Goal: Communication & Community: Ask a question

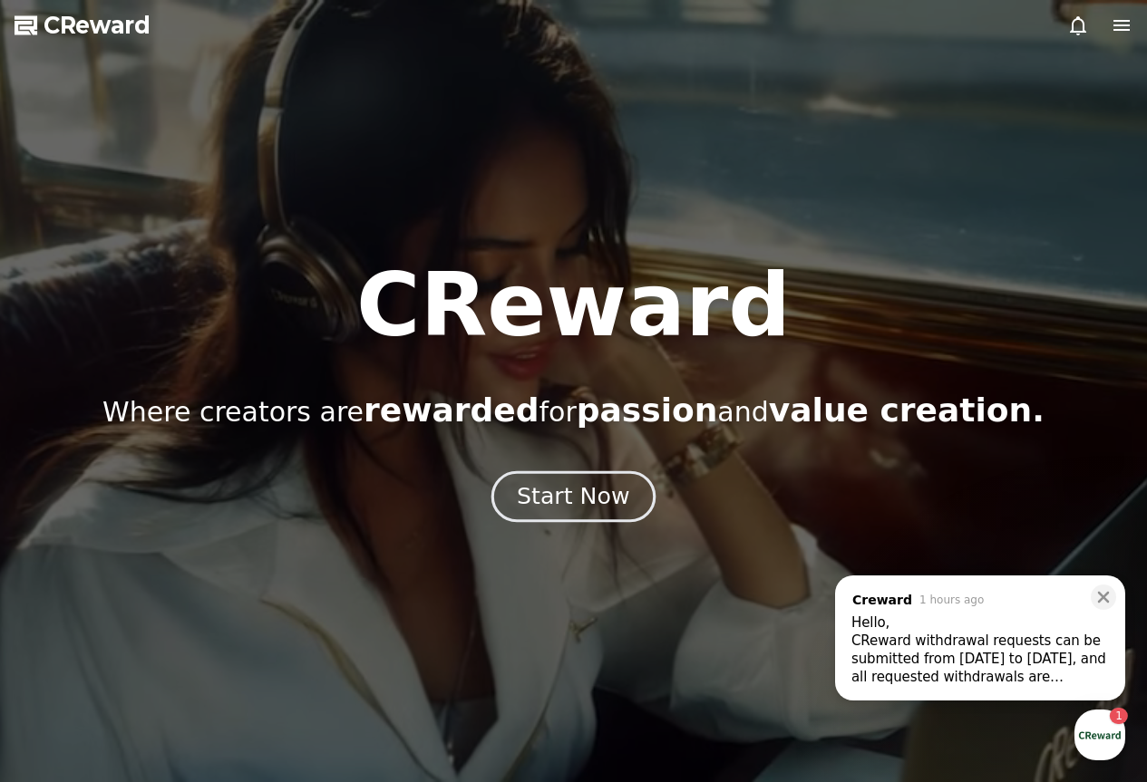
click at [616, 500] on div "Start Now" at bounding box center [573, 496] width 112 height 31
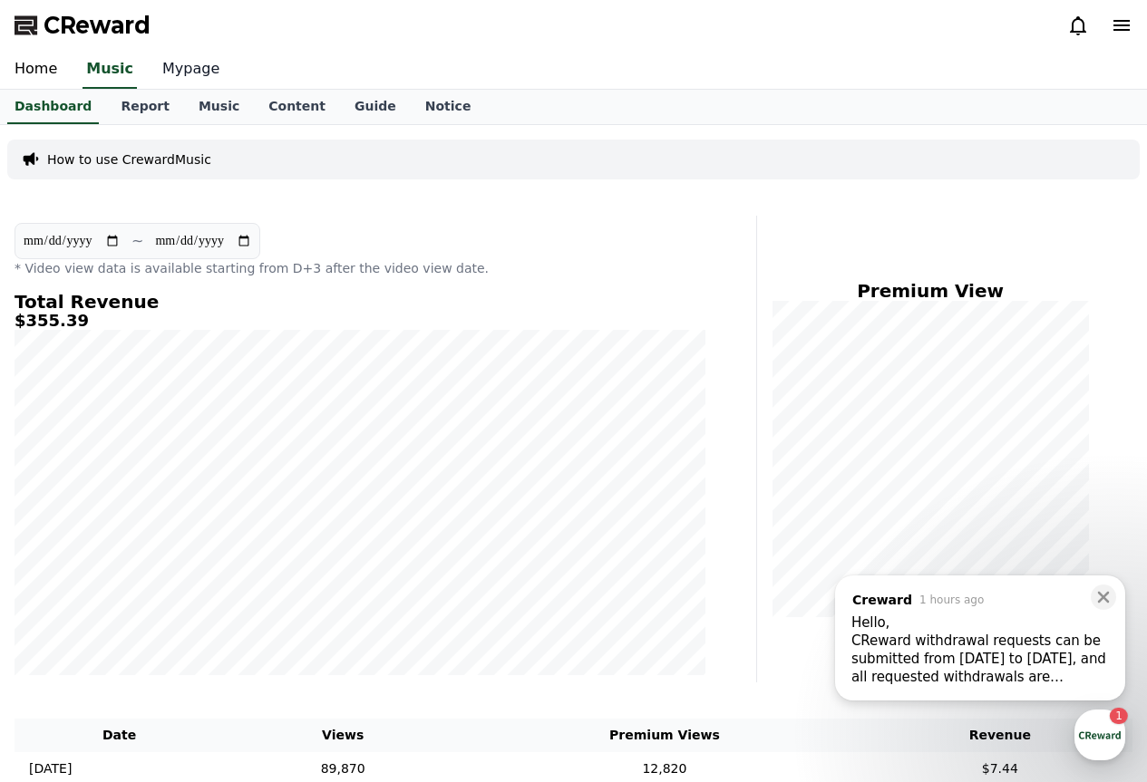
click at [158, 73] on link "Mypage" at bounding box center [191, 70] width 86 height 38
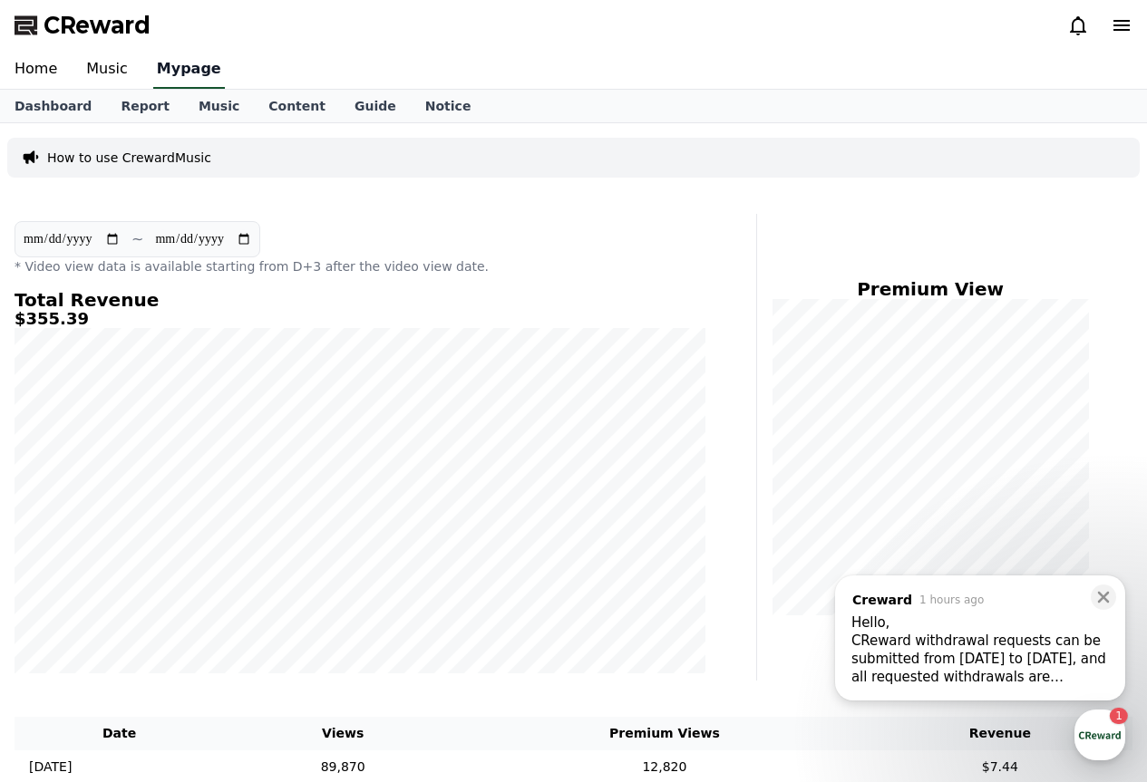
select select "**********"
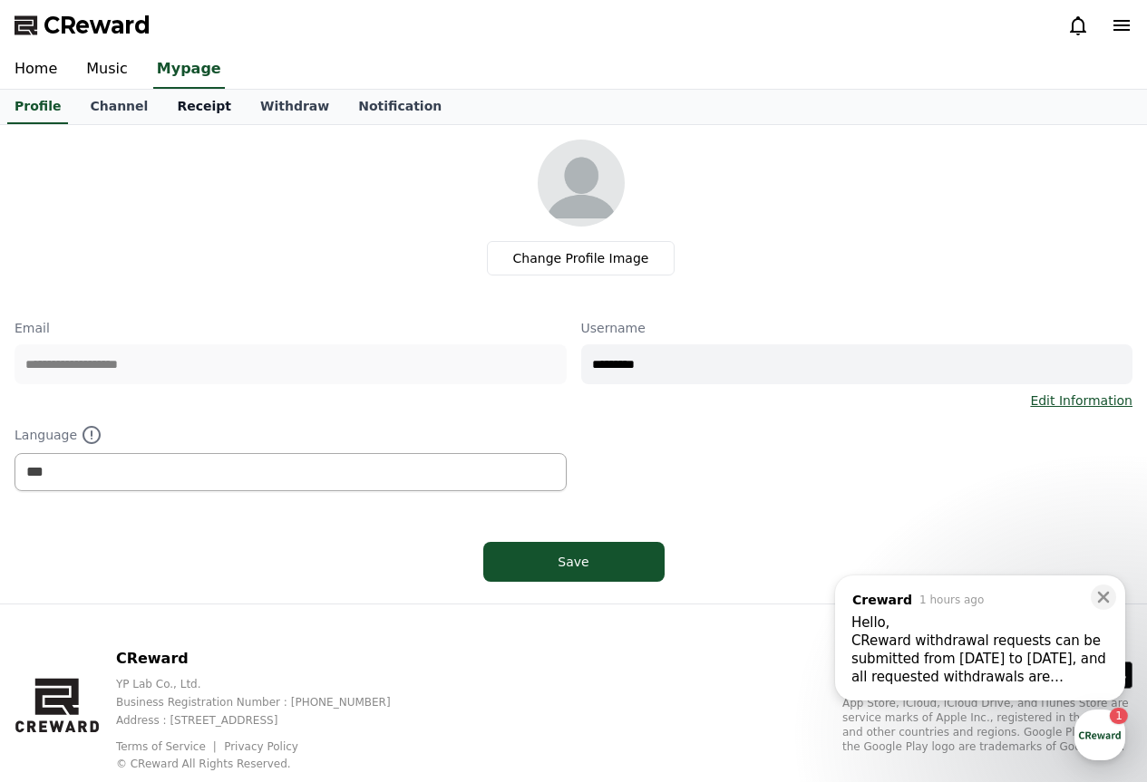
click at [204, 112] on link "Receipt" at bounding box center [203, 107] width 83 height 34
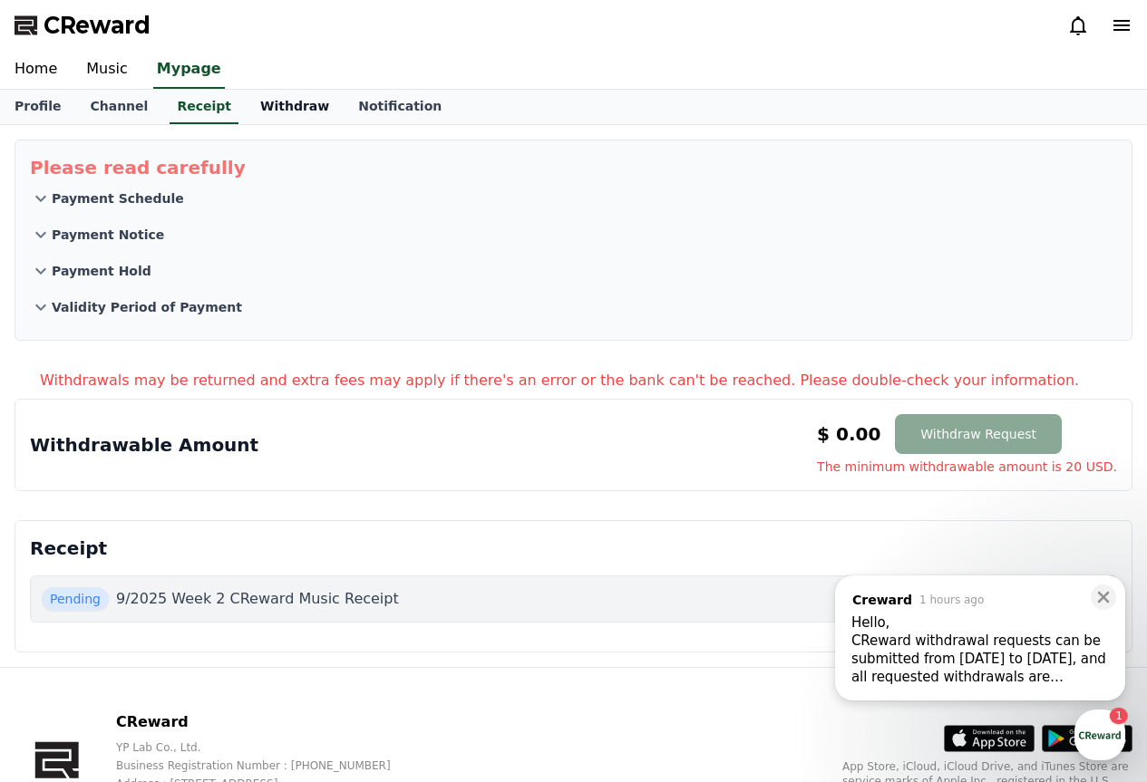
click at [280, 108] on link "Withdraw" at bounding box center [295, 107] width 98 height 34
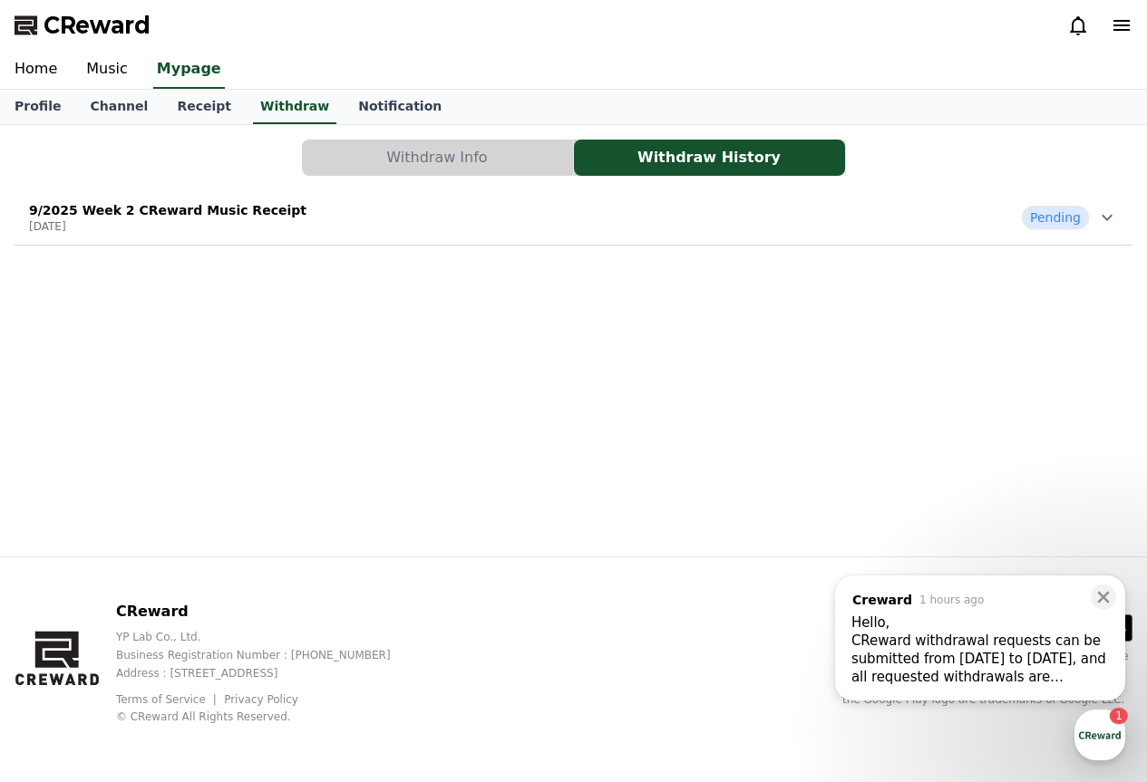
click at [410, 154] on button "Withdraw Info" at bounding box center [437, 158] width 271 height 36
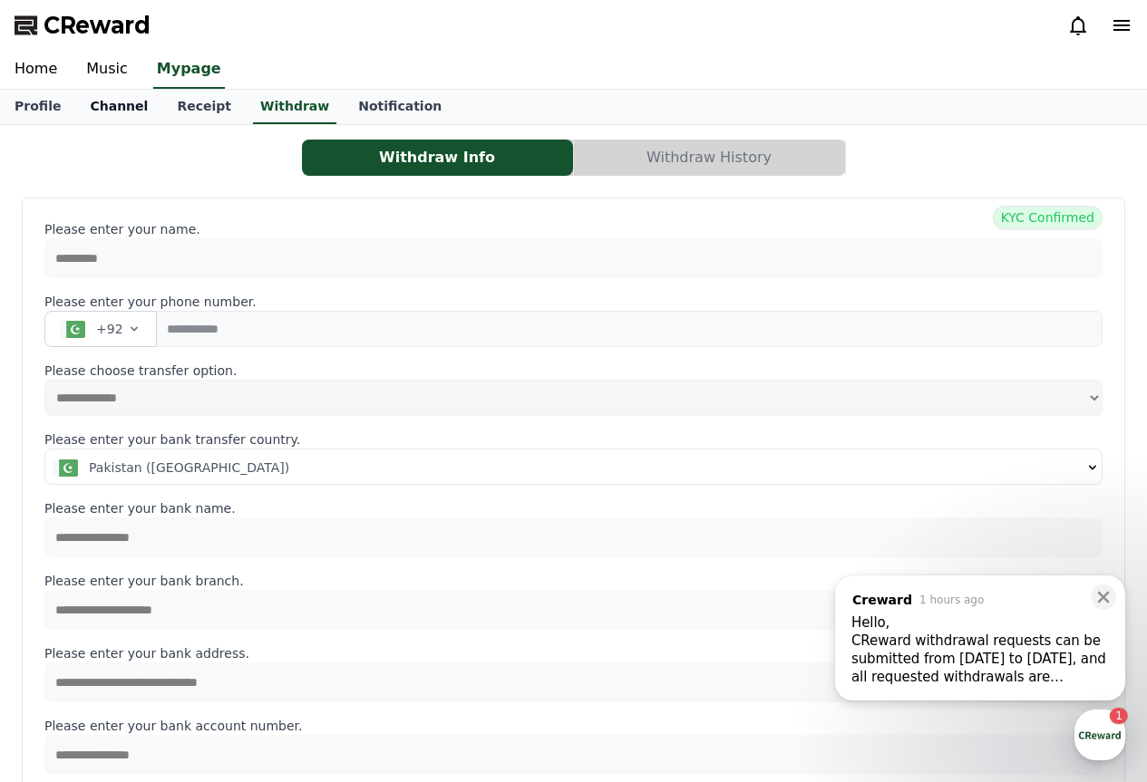
click at [92, 97] on link "Channel" at bounding box center [118, 107] width 87 height 34
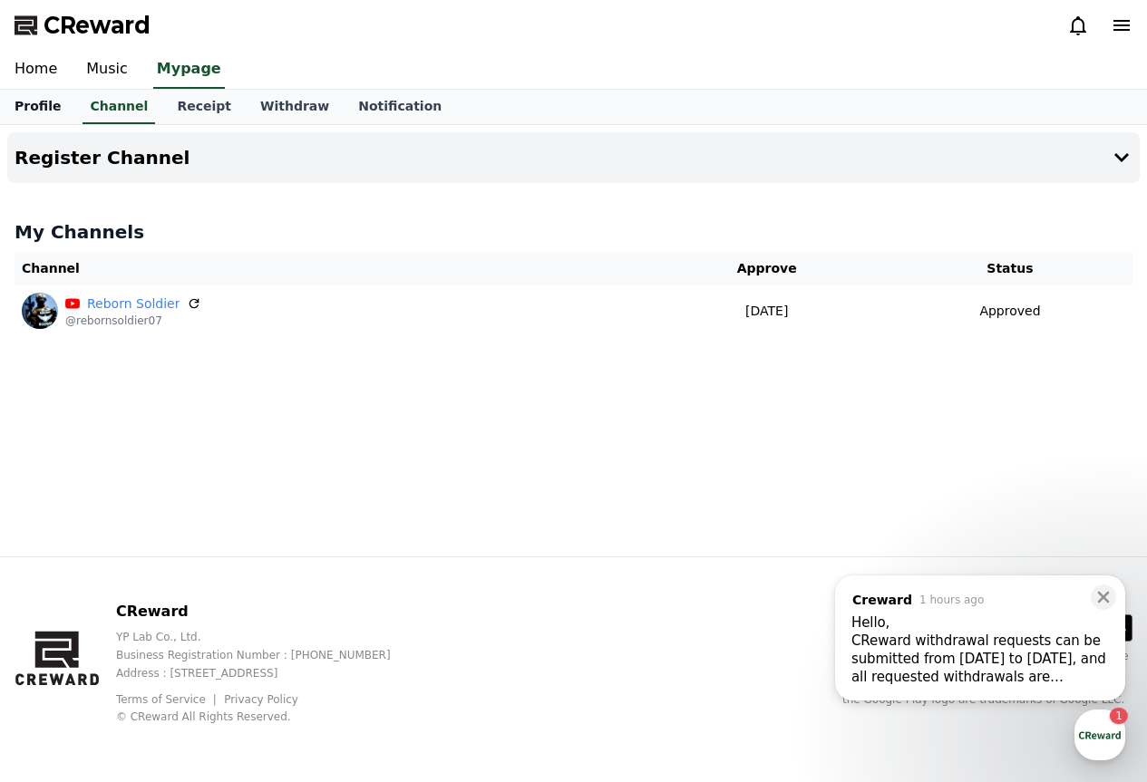
click at [55, 110] on link "Profile" at bounding box center [37, 107] width 75 height 34
select select "**********"
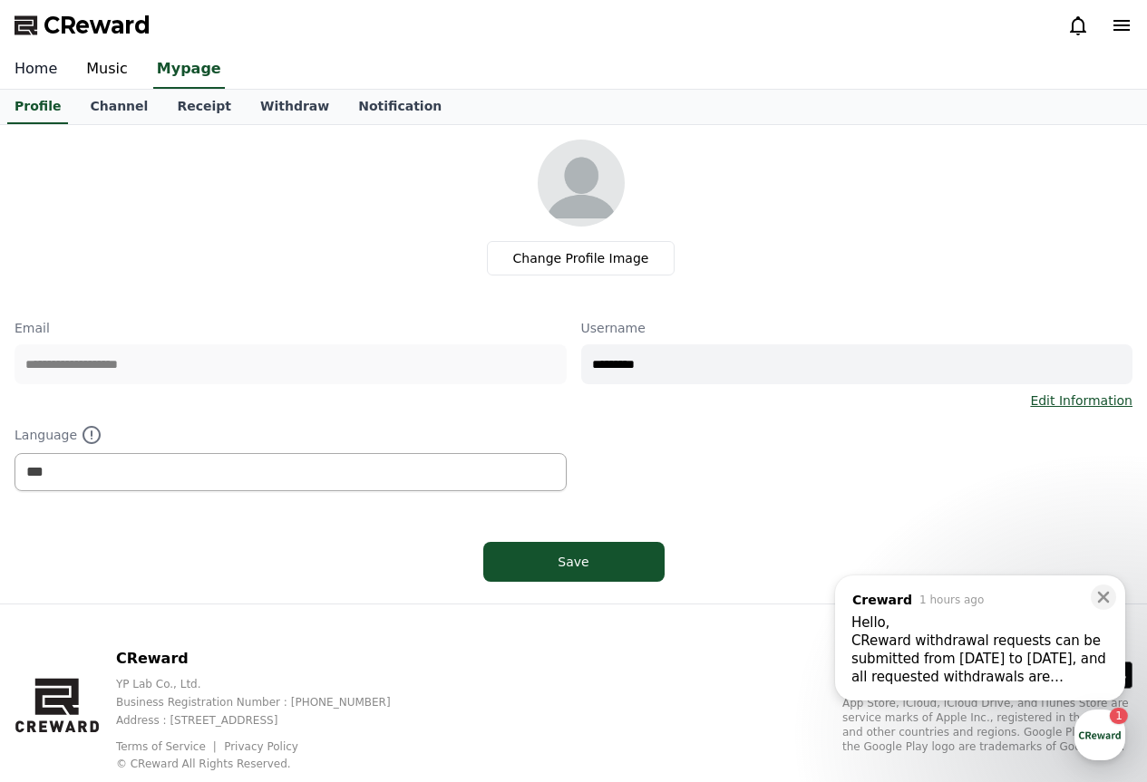
click at [31, 61] on link "Home" at bounding box center [36, 70] width 72 height 38
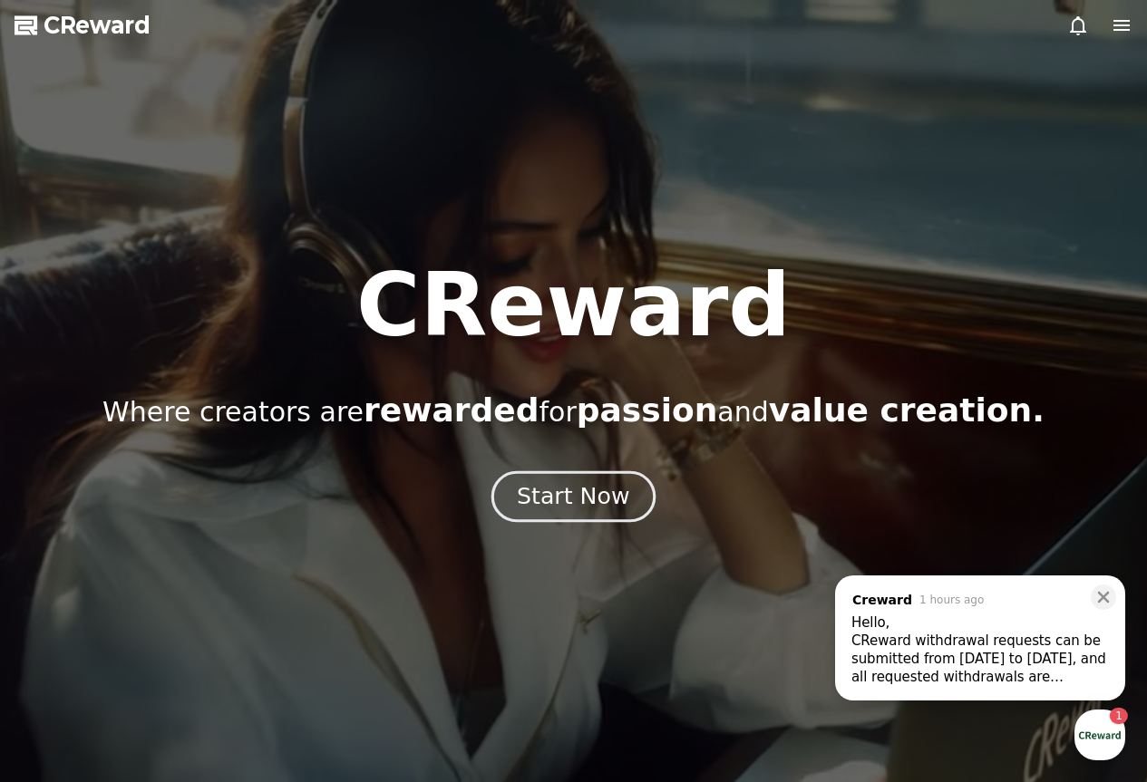
click at [584, 495] on div "Start Now" at bounding box center [573, 496] width 112 height 31
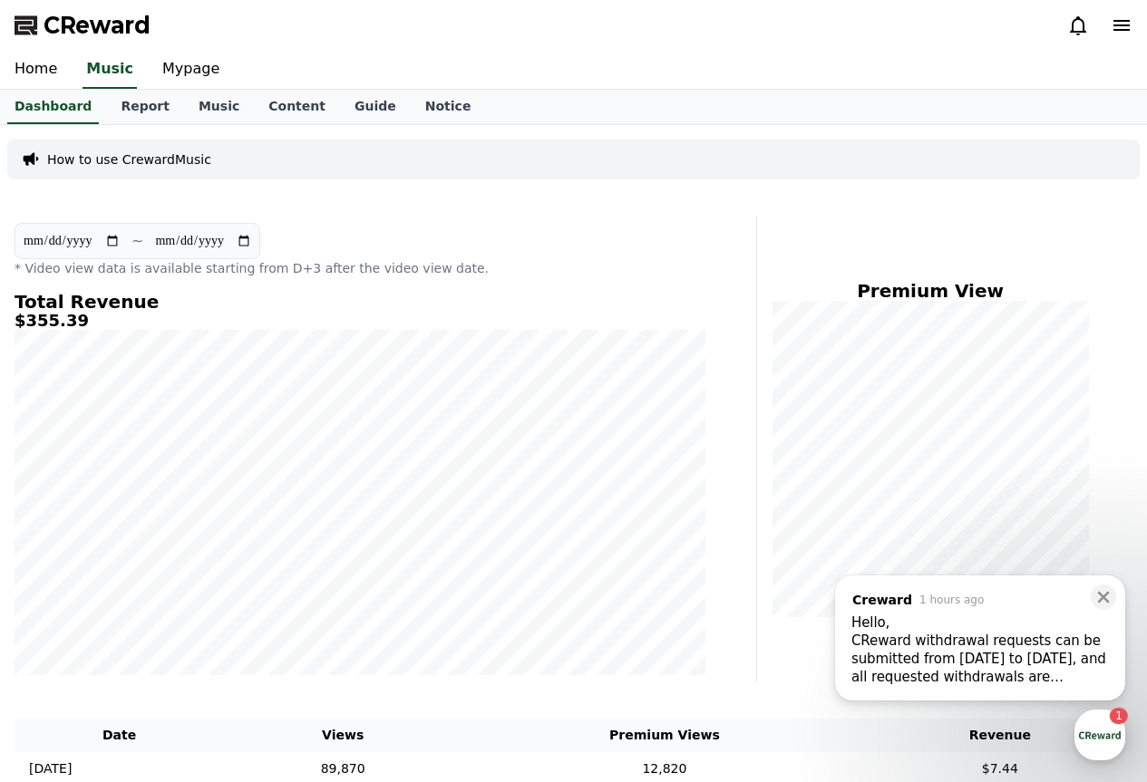
click at [1084, 674] on div "CReward withdrawal requests can be submitted from [DATE] to [DATE], and all req…" at bounding box center [979, 659] width 257 height 54
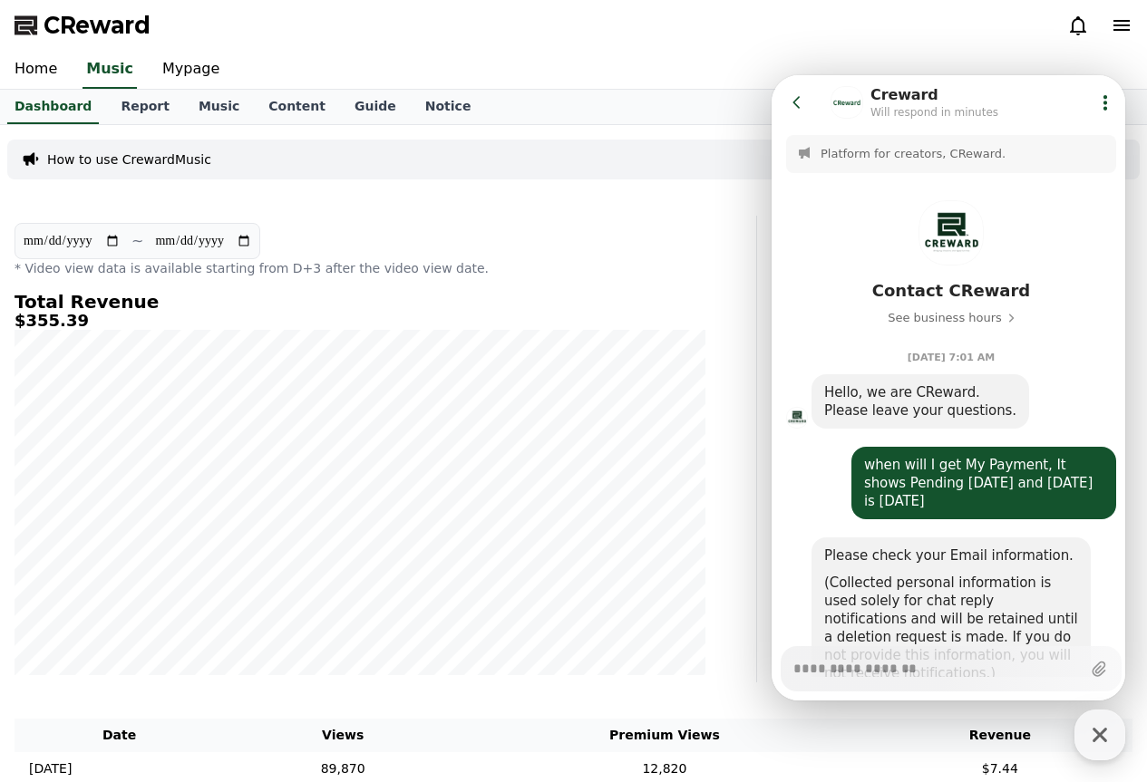
scroll to position [631, 0]
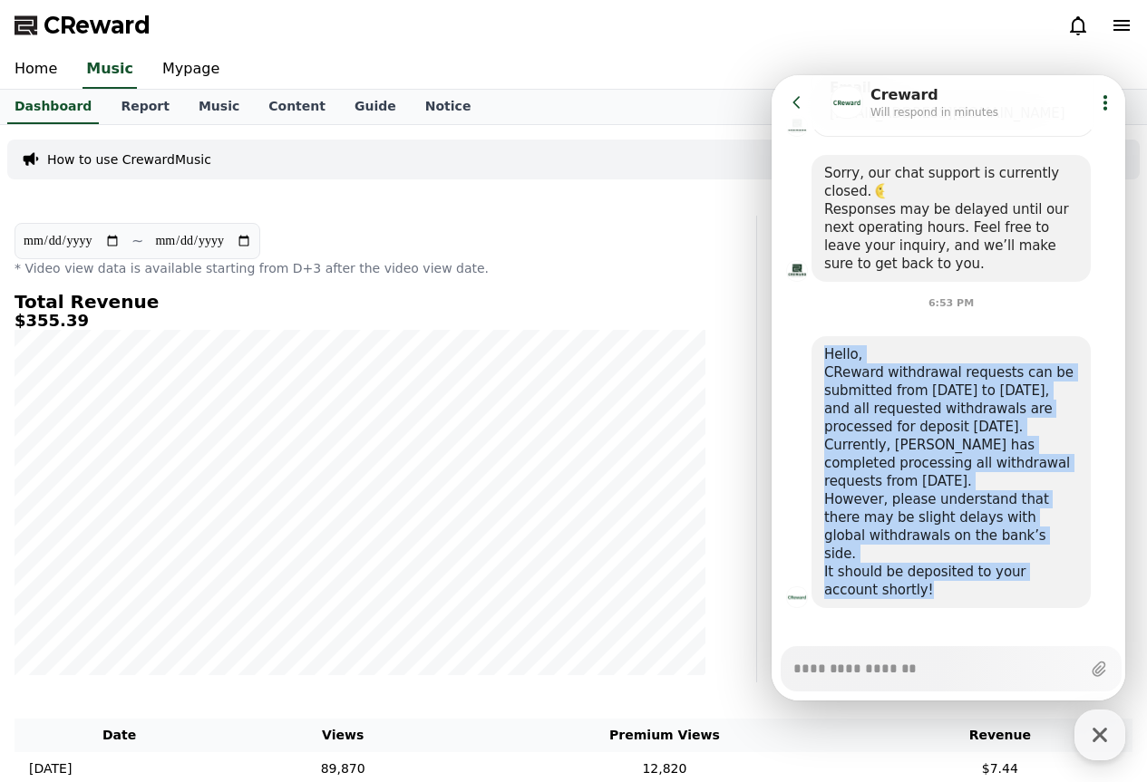
drag, startPoint x: 826, startPoint y: 351, endPoint x: 891, endPoint y: 569, distance: 228.0
click at [891, 569] on div "Hello, CReward withdrawal requests can be submitted from [DATE] to [DATE], and …" at bounding box center [951, 472] width 254 height 254
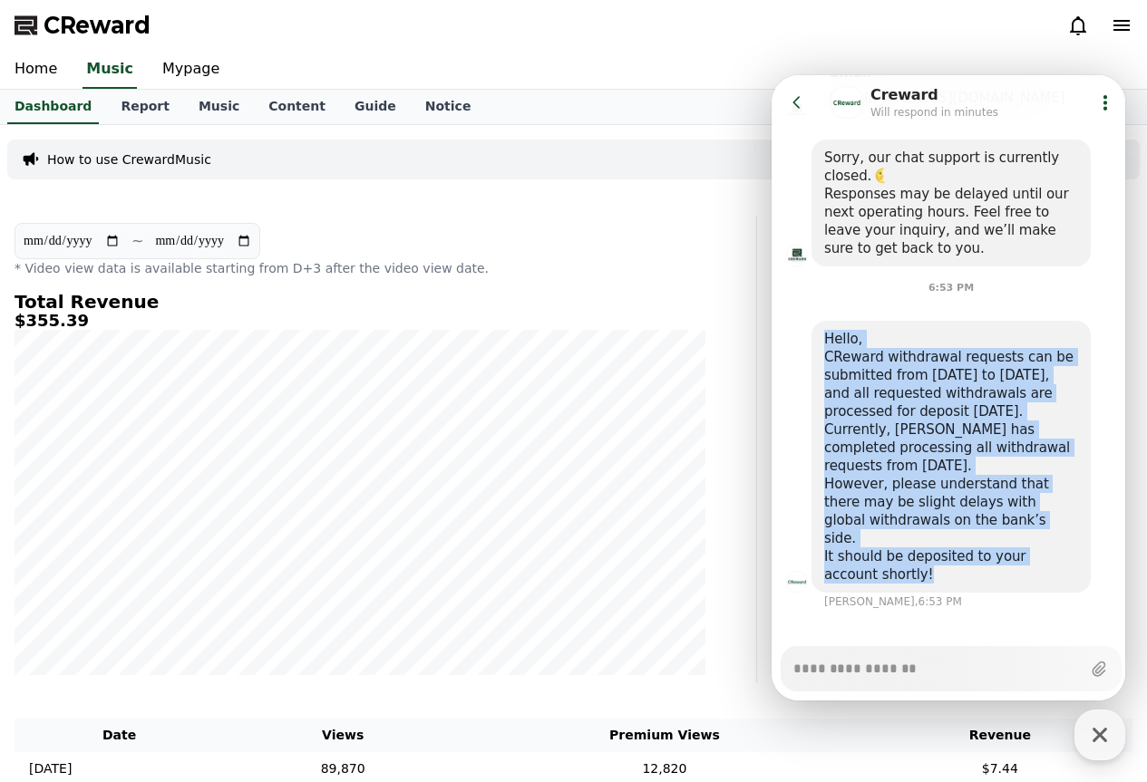
scroll to position [647, 0]
copy div "Hello, CReward withdrawal requests can be submitted from [DATE] to [DATE], and …"
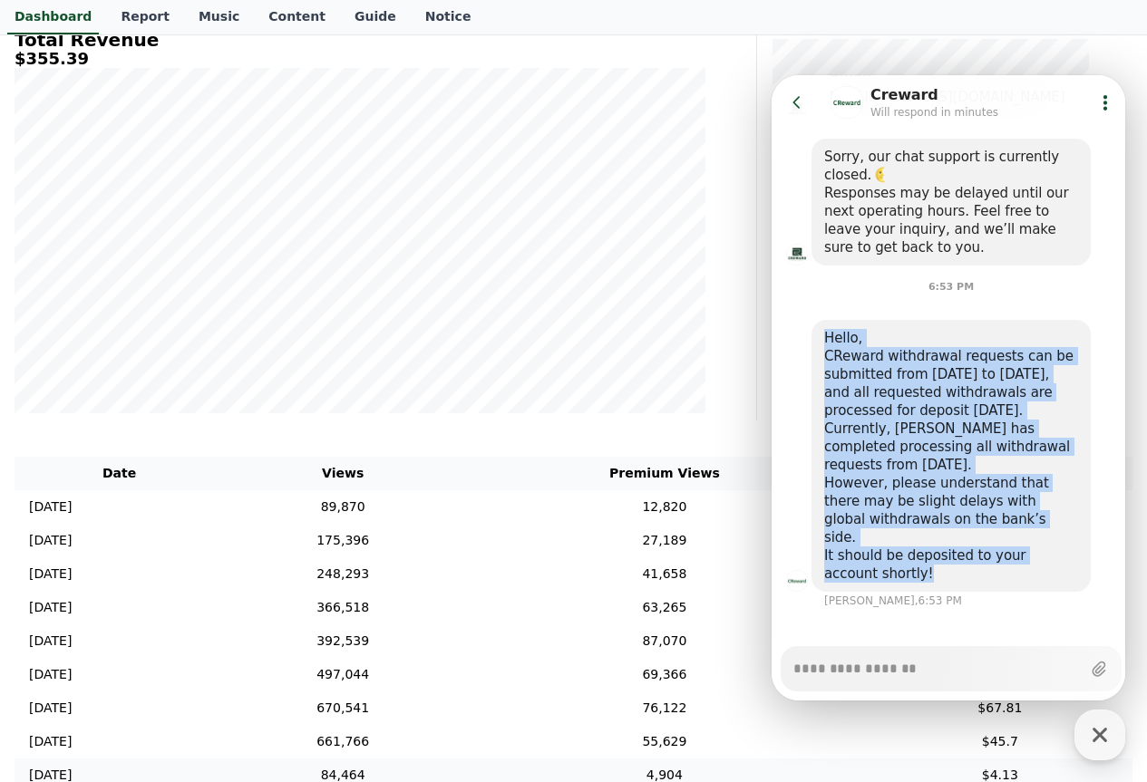
scroll to position [272, 0]
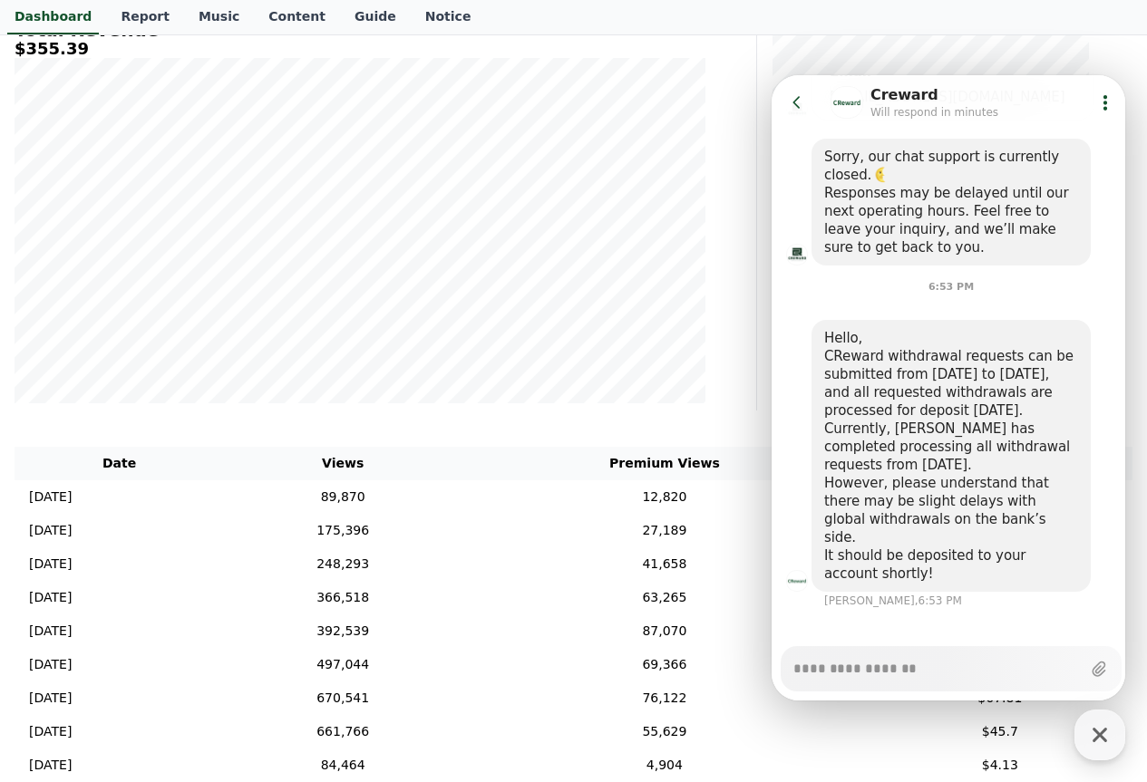
click at [872, 684] on div "Messenger Input Textarea" at bounding box center [936, 669] width 287 height 44
click at [873, 677] on textarea "Messenger Input Textarea" at bounding box center [936, 662] width 287 height 31
paste textarea "**********"
type textarea "*"
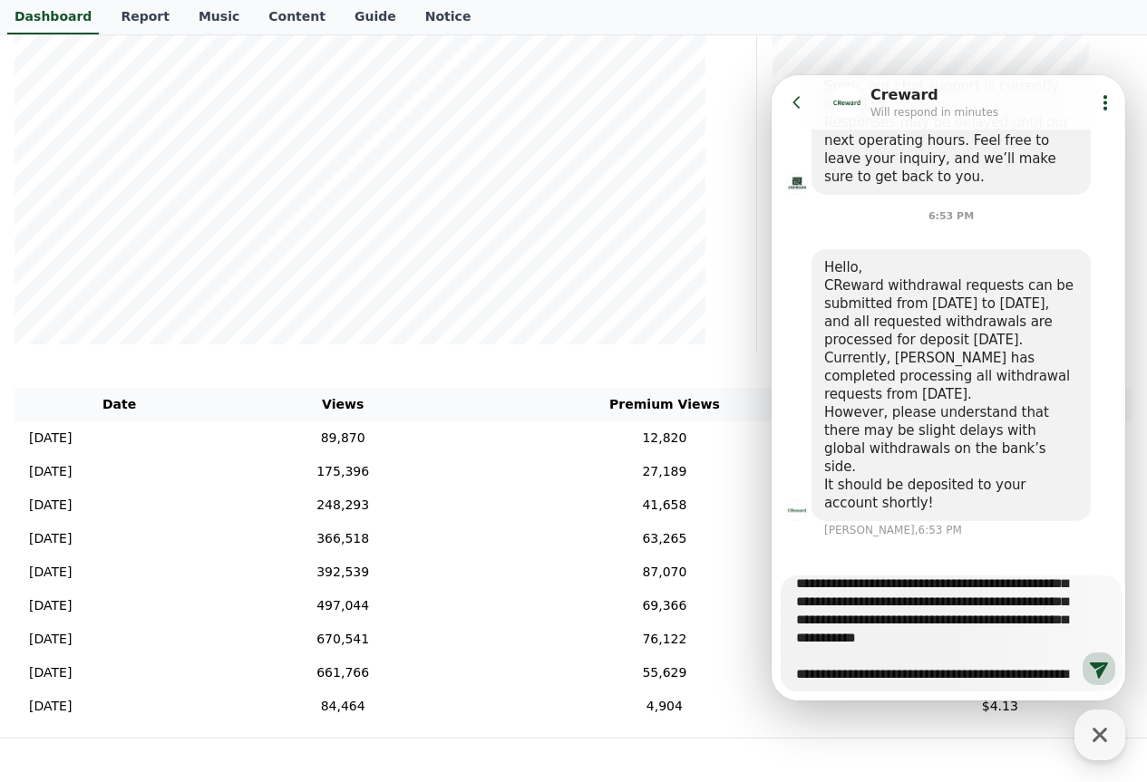
scroll to position [0, 0]
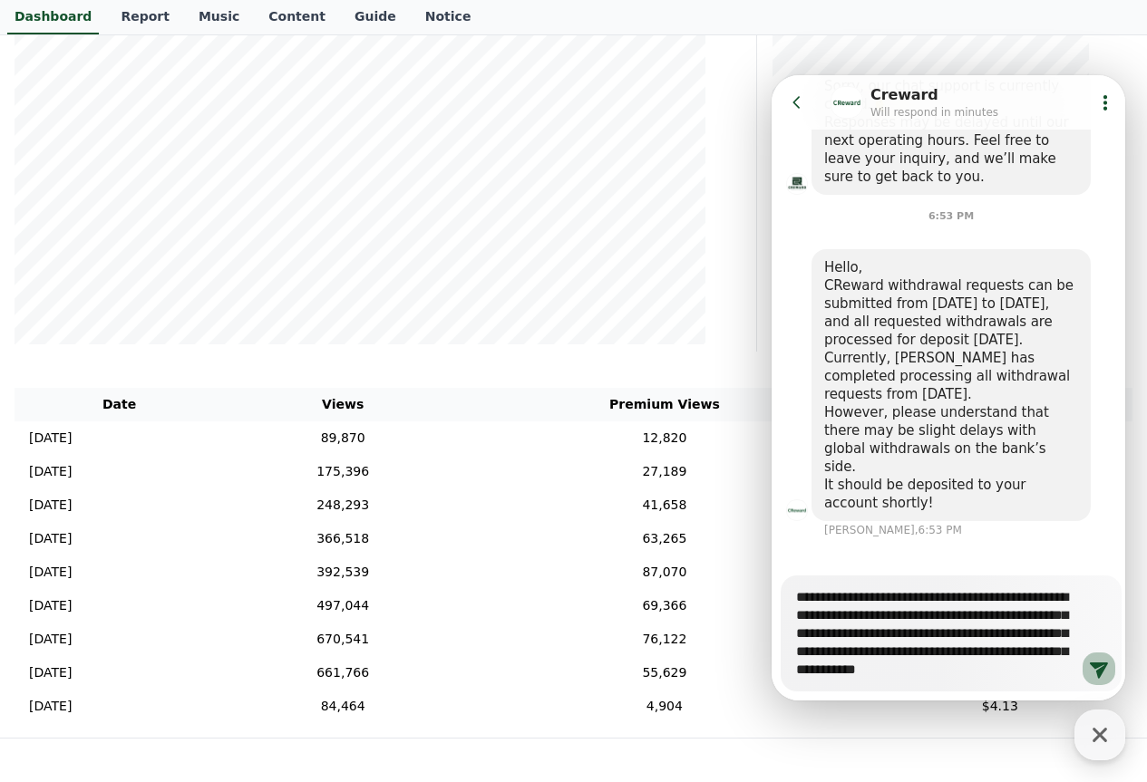
type textarea "**********"
click at [1094, 662] on icon at bounding box center [1099, 669] width 22 height 22
type textarea "*"
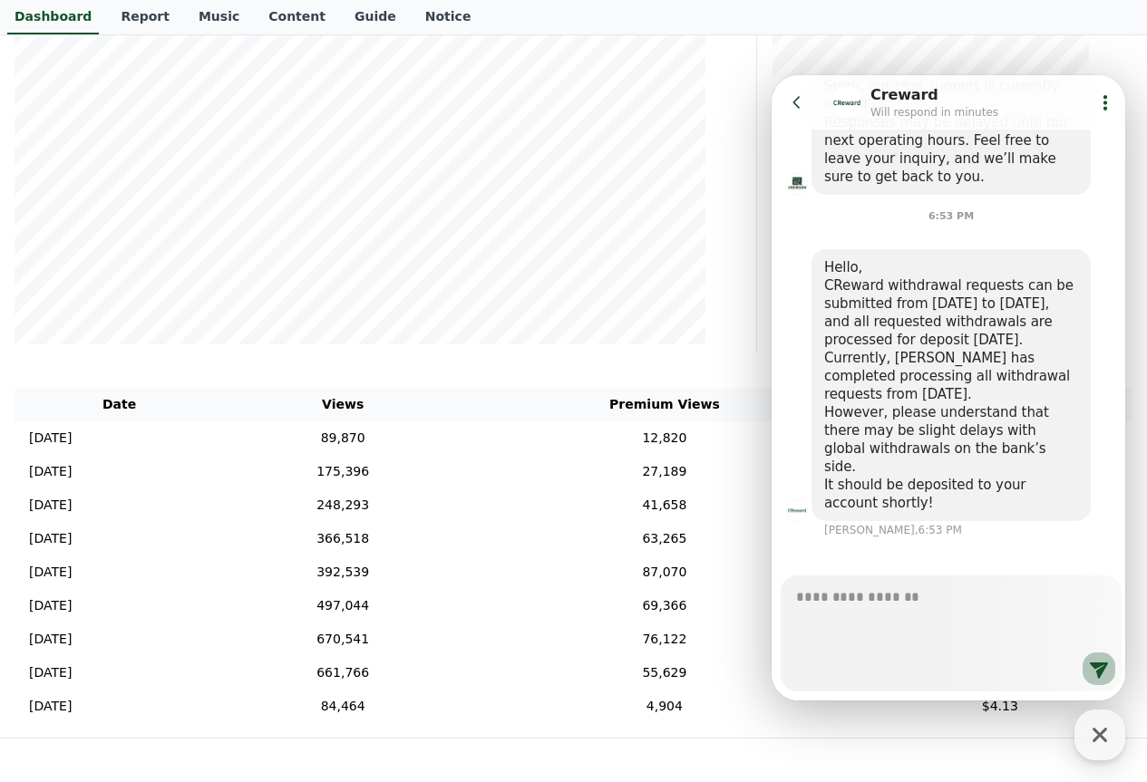
scroll to position [965, 0]
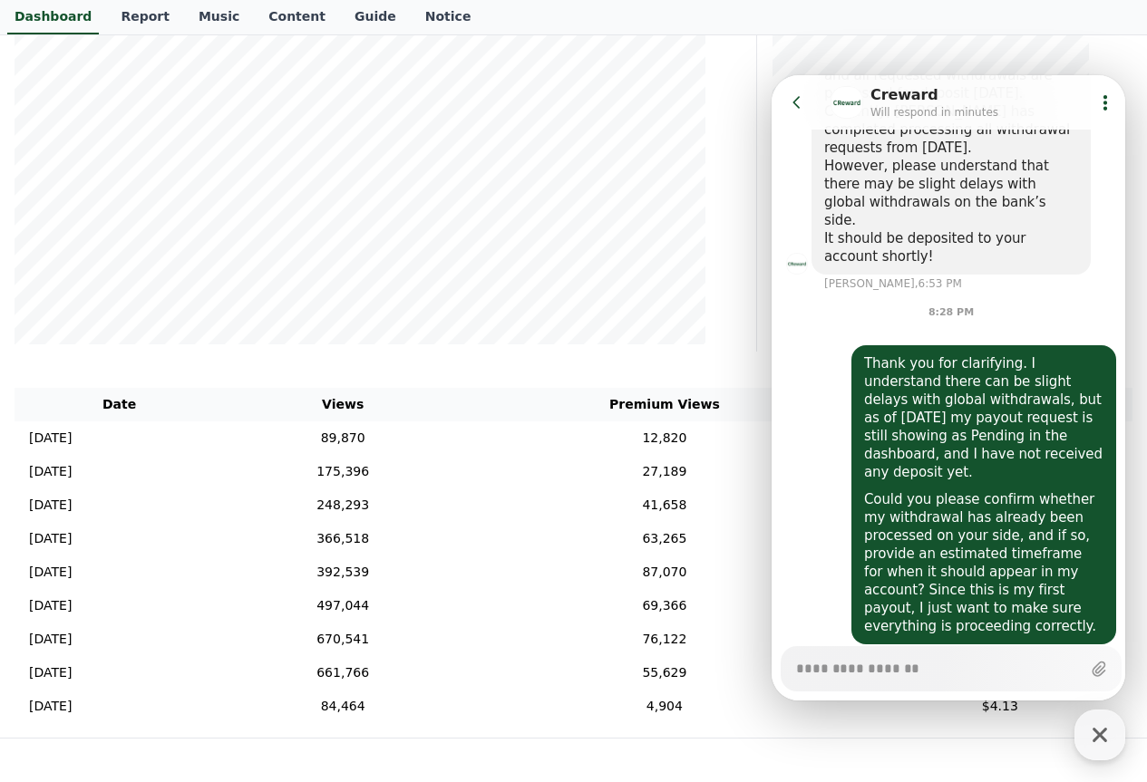
type textarea "*"
click at [1092, 661] on icon at bounding box center [1099, 669] width 18 height 18
click at [793, 669] on input "Upload file" at bounding box center [792, 669] width 1 height 1
type input "**********"
type textarea "*"
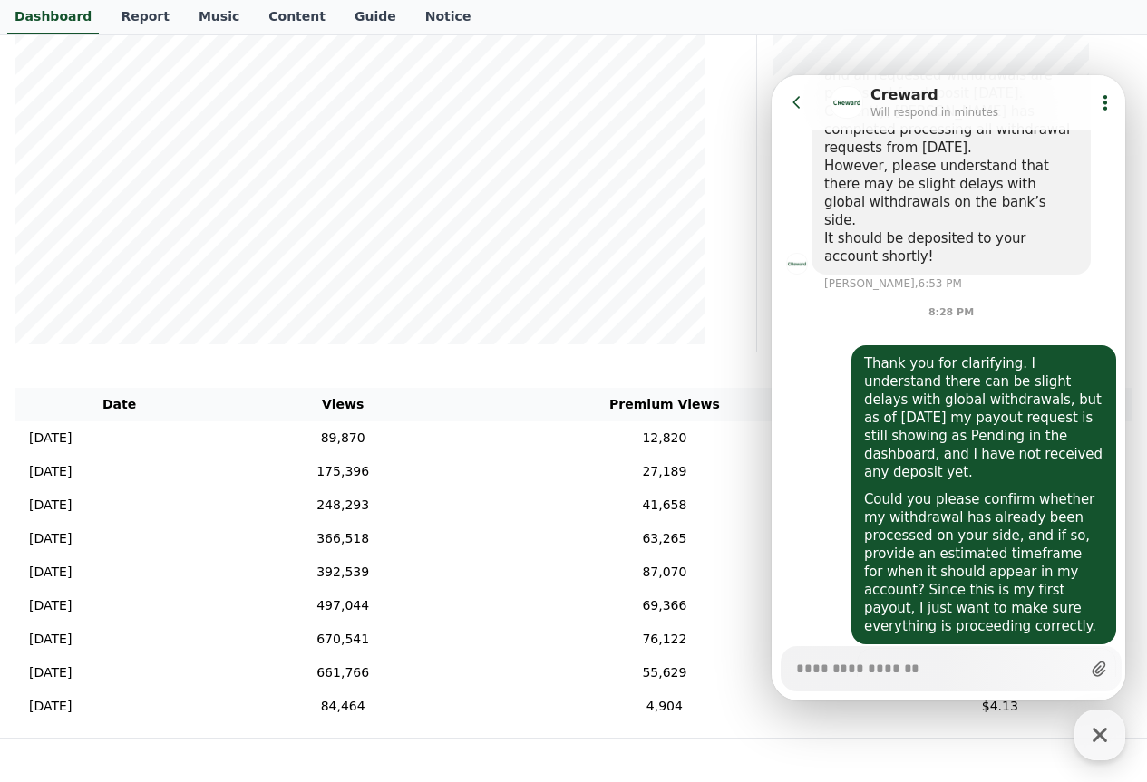
scroll to position [1093, 0]
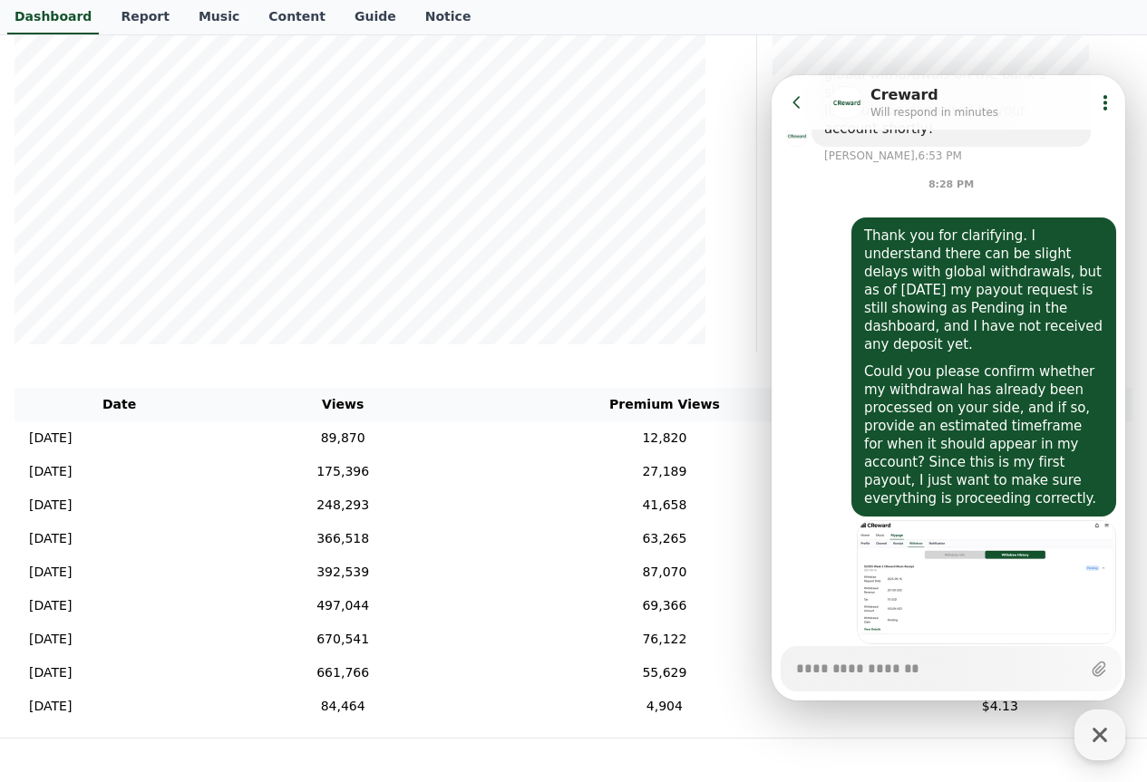
click at [1047, 664] on textarea "Messenger Input Textarea" at bounding box center [937, 662] width 282 height 31
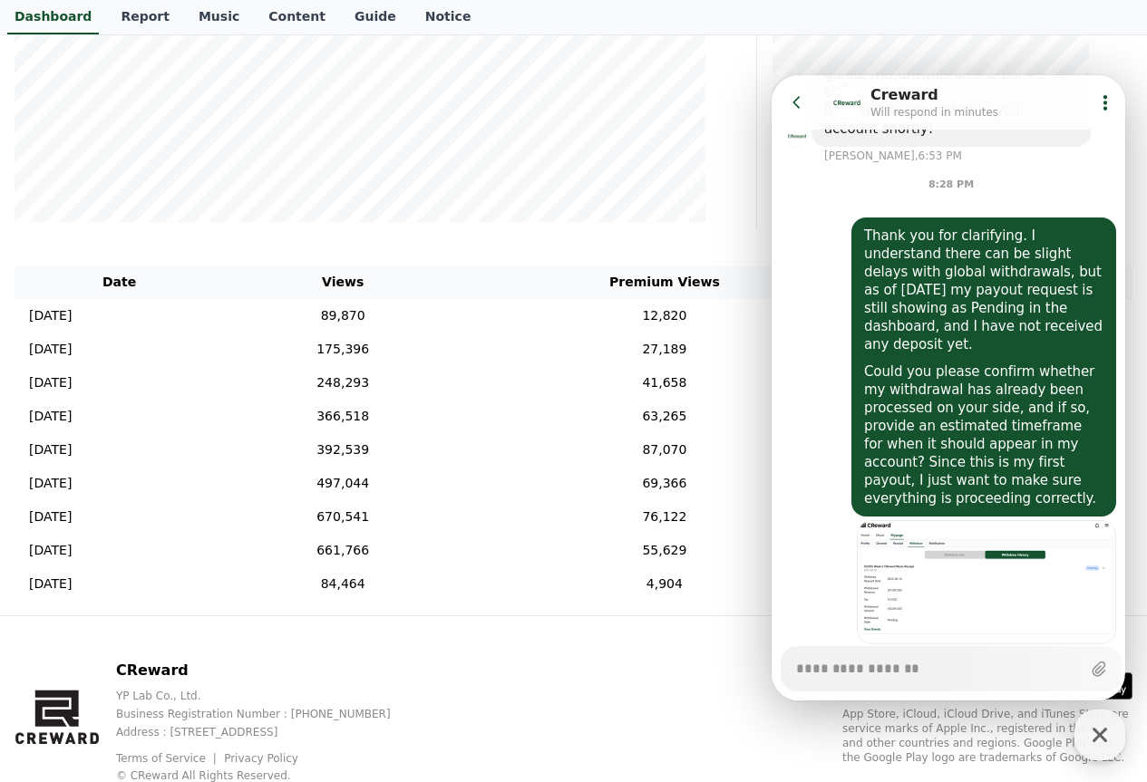
scroll to position [512, 0]
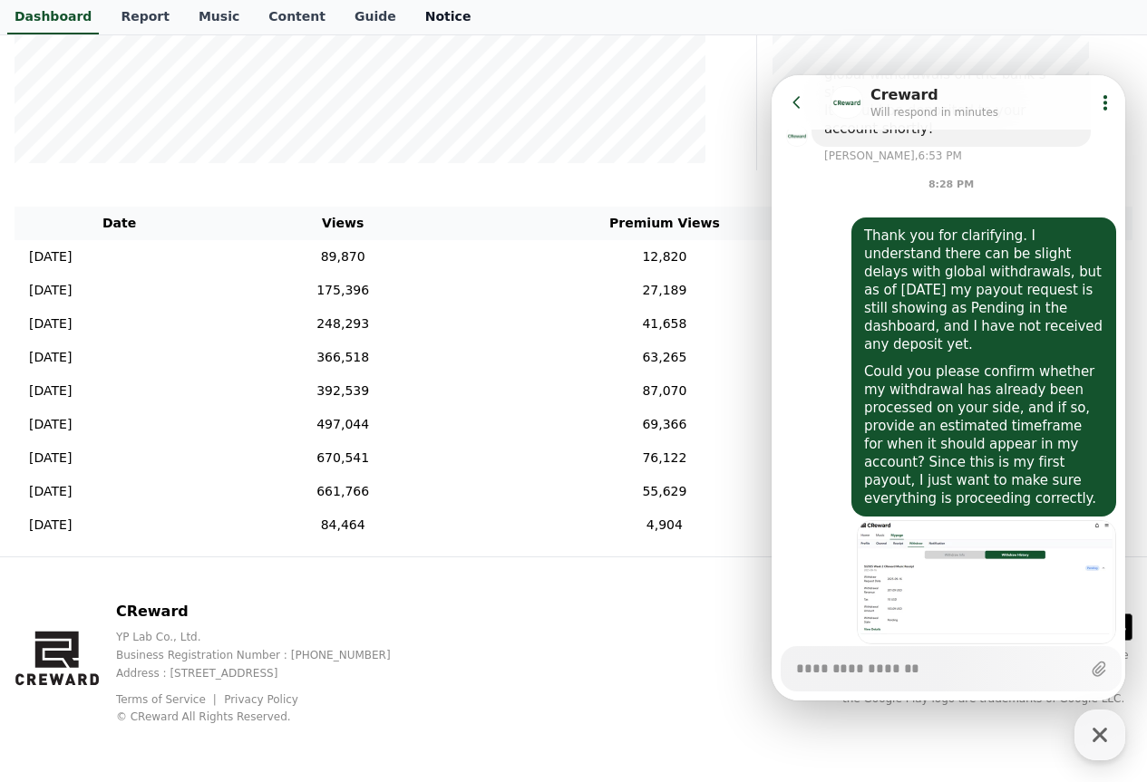
type textarea "*"
